Goal: Use online tool/utility: Utilize a website feature to perform a specific function

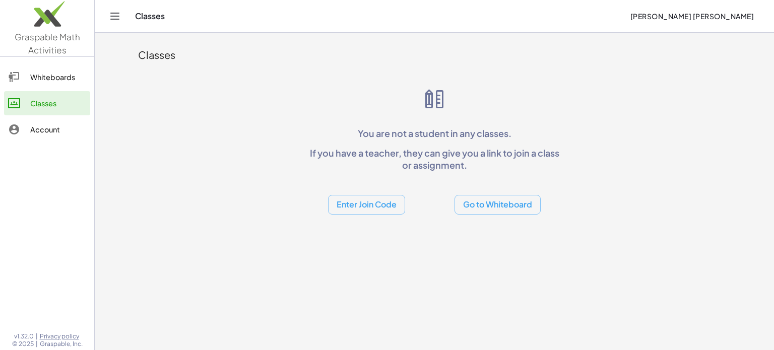
click at [485, 199] on button "Go to Whiteboard" at bounding box center [498, 205] width 86 height 20
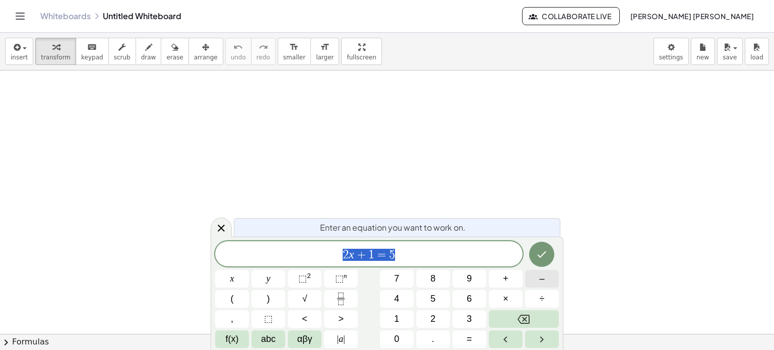
click at [545, 280] on button "–" at bounding box center [542, 279] width 34 height 18
click at [438, 323] on button "2" at bounding box center [433, 320] width 34 height 18
click at [463, 318] on button "3" at bounding box center [470, 320] width 34 height 18
click at [468, 332] on button "=" at bounding box center [470, 340] width 34 height 18
click at [439, 321] on button "2" at bounding box center [433, 320] width 34 height 18
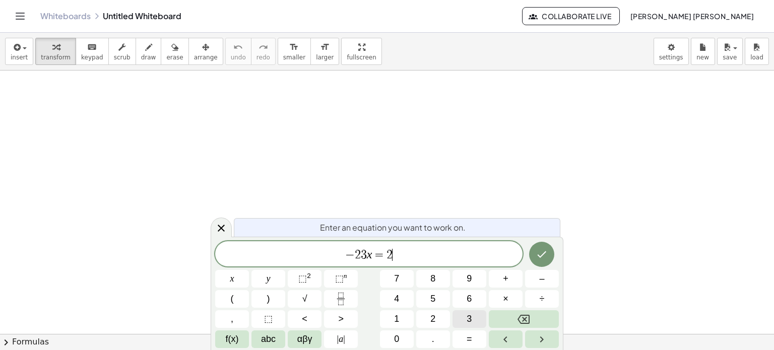
click at [462, 318] on button "3" at bounding box center [470, 320] width 34 height 18
click at [546, 259] on icon "Done" at bounding box center [542, 255] width 12 height 12
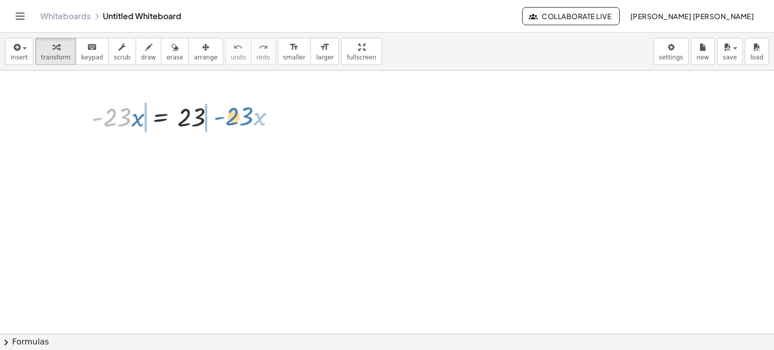
drag, startPoint x: 120, startPoint y: 116, endPoint x: 242, endPoint y: 115, distance: 122.0
click at [242, 115] on div "· - 23 · x · - 23 · x = 23" at bounding box center [387, 335] width 774 height 528
drag, startPoint x: 139, startPoint y: 118, endPoint x: 236, endPoint y: 117, distance: 96.8
drag, startPoint x: 132, startPoint y: 132, endPoint x: 256, endPoint y: 115, distance: 125.6
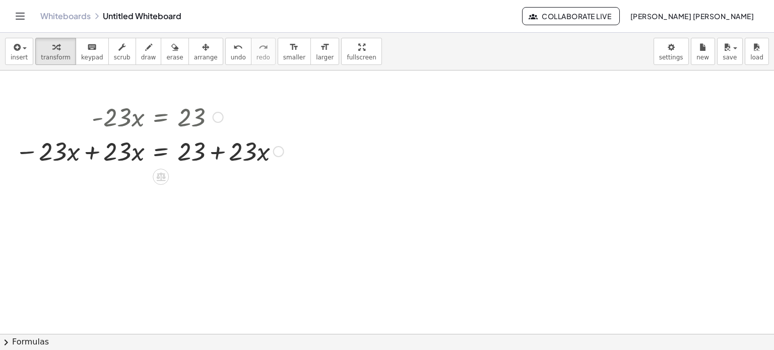
drag, startPoint x: 260, startPoint y: 119, endPoint x: 237, endPoint y: 117, distance: 22.8
click at [237, 117] on div at bounding box center [149, 116] width 279 height 34
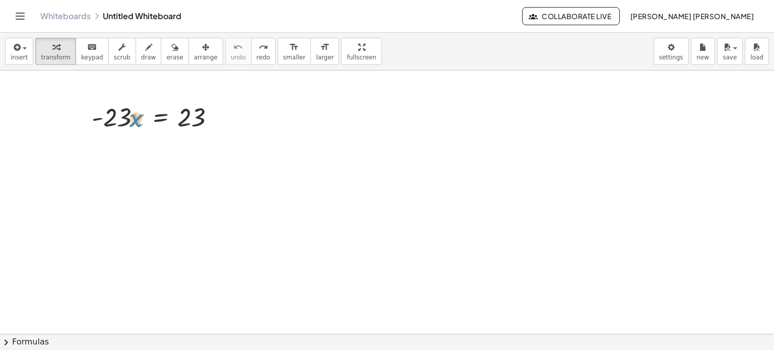
drag, startPoint x: 143, startPoint y: 124, endPoint x: 133, endPoint y: 120, distance: 10.5
click at [133, 120] on div at bounding box center [158, 116] width 142 height 34
drag, startPoint x: 127, startPoint y: 133, endPoint x: 144, endPoint y: 128, distance: 17.9
drag, startPoint x: 137, startPoint y: 115, endPoint x: 207, endPoint y: 135, distance: 72.3
drag, startPoint x: 123, startPoint y: 120, endPoint x: 214, endPoint y: 138, distance: 92.4
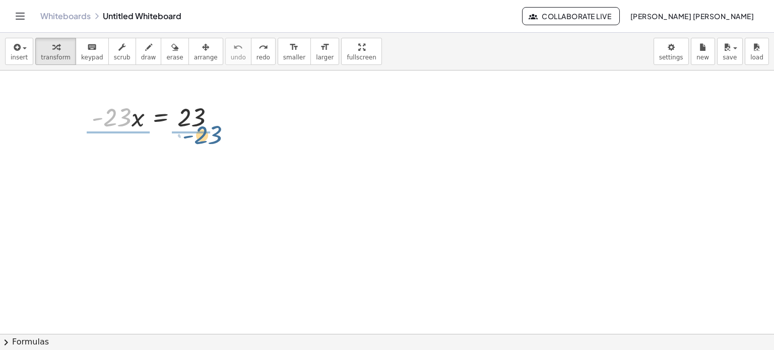
click at [214, 138] on div "· - 23 · - 23 · x = 23" at bounding box center [387, 335] width 774 height 528
